Goal: Task Accomplishment & Management: Manage account settings

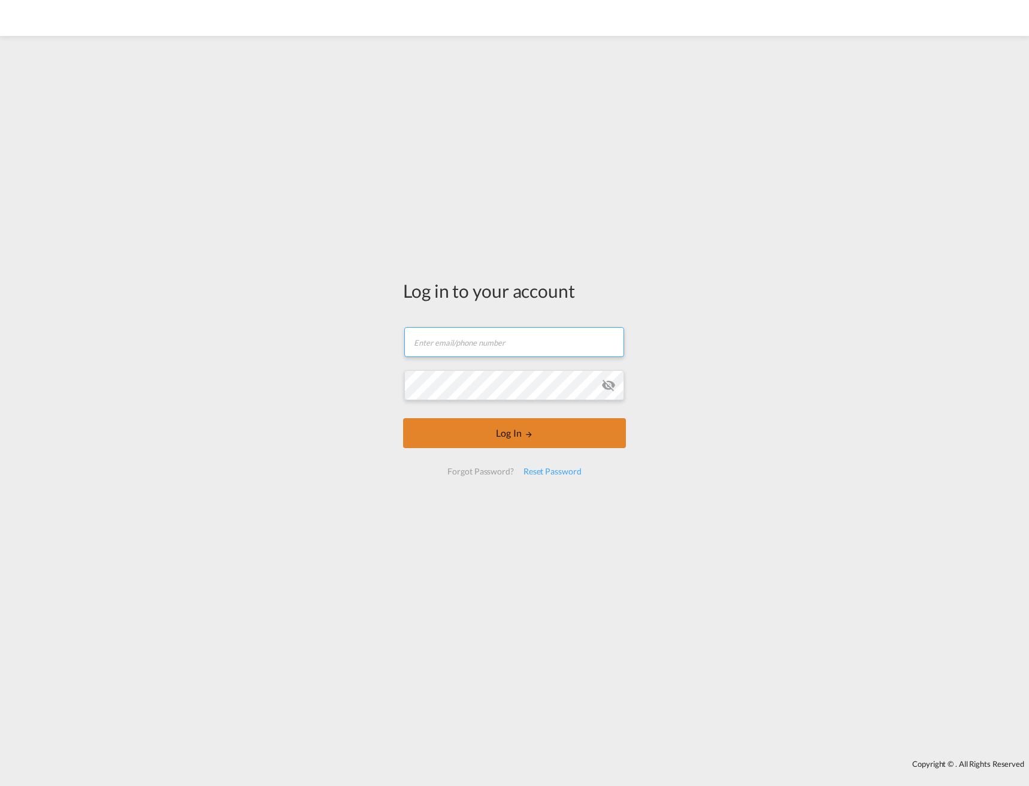
type input "[EMAIL_ADDRESS][DOMAIN_NAME]"
click at [490, 445] on button "Log In" at bounding box center [514, 433] width 223 height 30
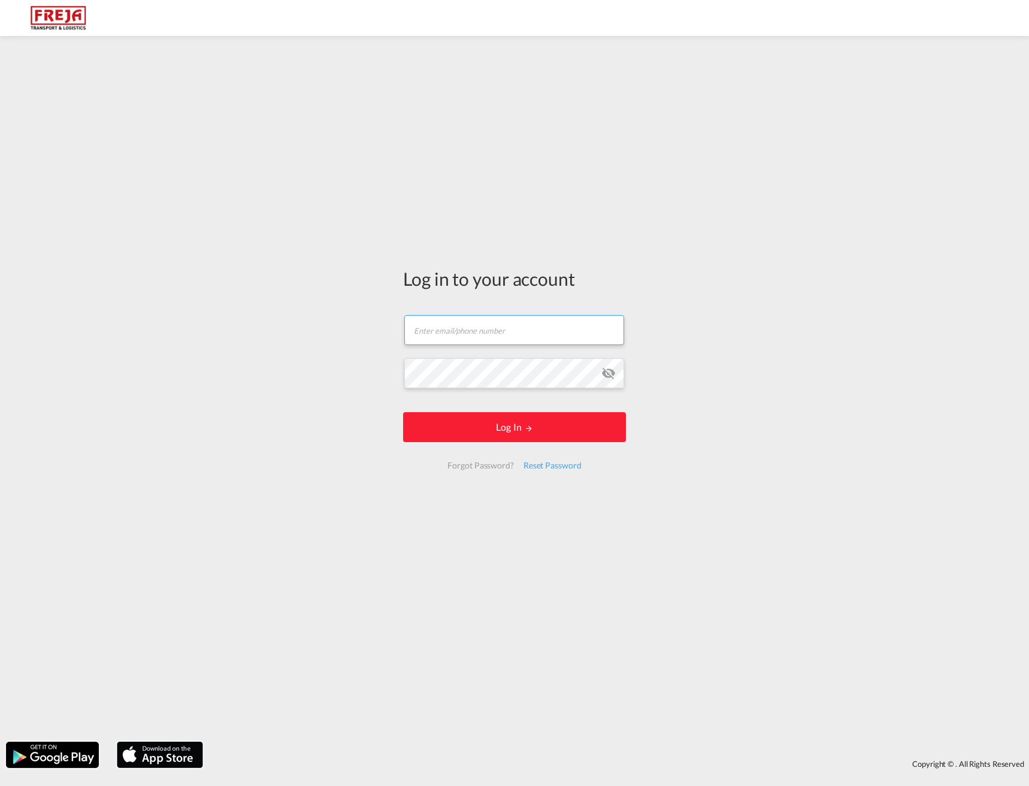
type input "[EMAIL_ADDRESS][DOMAIN_NAME]"
click at [605, 372] on md-icon "icon-eye-off" at bounding box center [608, 373] width 14 height 14
click at [544, 420] on button "Log In" at bounding box center [514, 427] width 223 height 30
